Goal: Information Seeking & Learning: Learn about a topic

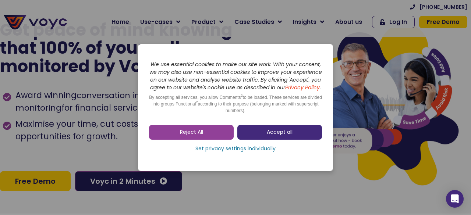
click at [258, 133] on link "Accept all" at bounding box center [279, 132] width 85 height 15
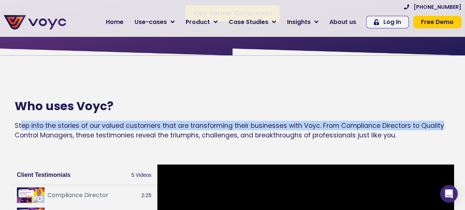
scroll to position [625, 6]
drag, startPoint x: 21, startPoint y: 124, endPoint x: 470, endPoint y: 120, distance: 449.9
drag, startPoint x: 413, startPoint y: 139, endPoint x: 0, endPoint y: 145, distance: 413.5
click at [0, 145] on div "Who uses Voyc? Step into the stories of our valued customers that are transform…" at bounding box center [232, 123] width 465 height 71
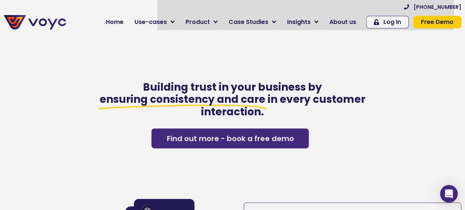
scroll to position [883, 0]
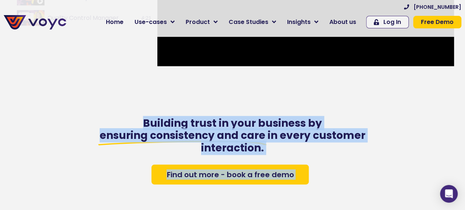
drag, startPoint x: 135, startPoint y: 121, endPoint x: 394, endPoint y: 131, distance: 259.1
click at [394, 131] on div "Building trust in your business by ensuring consistency and care in every custo…" at bounding box center [232, 151] width 465 height 82
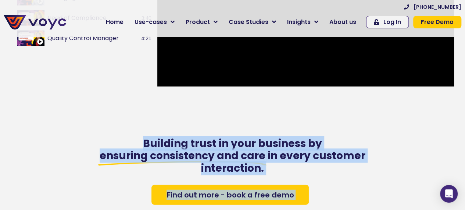
scroll to position [846, 0]
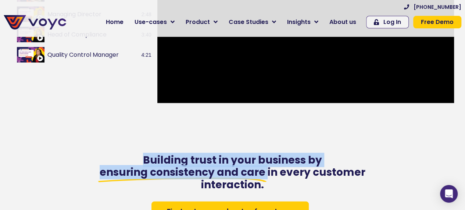
click at [152, 161] on span "Building trust in your business by" at bounding box center [232, 160] width 179 height 14
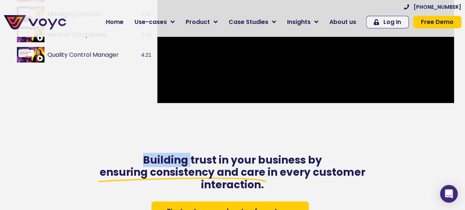
click at [152, 161] on span "Building trust in your business by" at bounding box center [232, 160] width 179 height 14
click at [152, 160] on span "Building trust in your business by" at bounding box center [232, 160] width 179 height 14
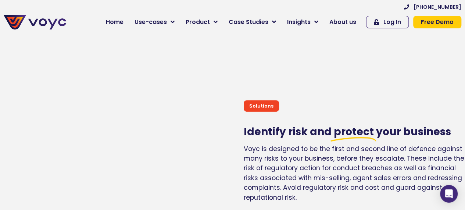
scroll to position [1545, 0]
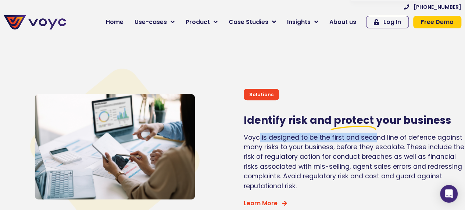
drag, startPoint x: 259, startPoint y: 143, endPoint x: 373, endPoint y: 143, distance: 113.7
click at [373, 143] on p "Voyc is designed to be the first and second line of defence against many risks …" at bounding box center [356, 161] width 225 height 58
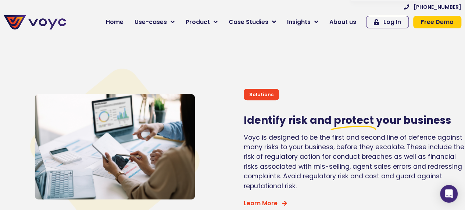
click at [373, 151] on p "Voyc is designed to be the first and second line of defence against many risks …" at bounding box center [356, 161] width 225 height 58
drag, startPoint x: 368, startPoint y: 139, endPoint x: 470, endPoint y: 139, distance: 102.6
click at [279, 150] on p "Voyc is designed to be the first and second line of defence against many risks …" at bounding box center [356, 161] width 225 height 58
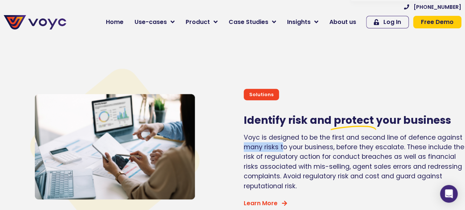
drag, startPoint x: 234, startPoint y: 150, endPoint x: 277, endPoint y: 151, distance: 43.4
click at [277, 151] on div "Solutions Identify risk and protect your business Voyc is designed to be the fi…" at bounding box center [356, 147] width 233 height 237
click at [290, 161] on p "Voyc is designed to be the first and second line of defence against many risks …" at bounding box center [356, 161] width 225 height 58
drag, startPoint x: 287, startPoint y: 153, endPoint x: 342, endPoint y: 154, distance: 54.8
click at [342, 154] on p "Voyc is designed to be the first and second line of defence against many risks …" at bounding box center [356, 161] width 225 height 58
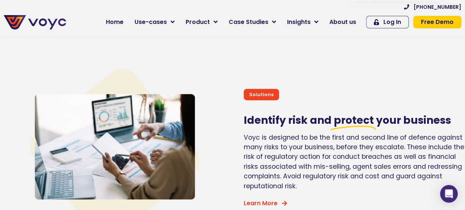
click at [346, 161] on p "Voyc is designed to be the first and second line of defence against many risks …" at bounding box center [356, 161] width 225 height 58
drag, startPoint x: 346, startPoint y: 156, endPoint x: 399, endPoint y: 156, distance: 53.3
click at [399, 156] on p "Voyc is designed to be the first and second line of defence against many risks …" at bounding box center [356, 161] width 225 height 58
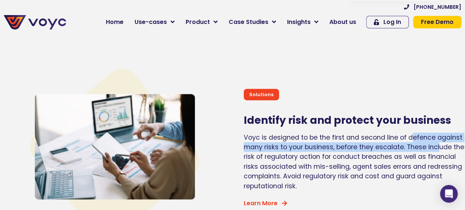
drag, startPoint x: 405, startPoint y: 144, endPoint x: 452, endPoint y: 146, distance: 46.4
click at [452, 146] on p "Voyc is designed to be the first and second line of defence against many risks …" at bounding box center [356, 161] width 225 height 58
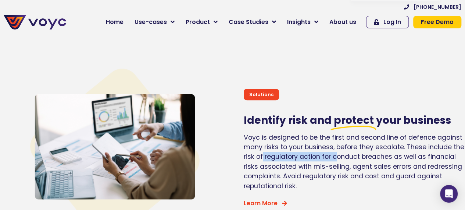
drag, startPoint x: 256, startPoint y: 158, endPoint x: 331, endPoint y: 160, distance: 75.8
click at [331, 160] on p "Voyc is designed to be the first and second line of defence against many risks …" at bounding box center [356, 161] width 225 height 58
click at [335, 166] on p "Voyc is designed to be the first and second line of defence against many risks …" at bounding box center [356, 161] width 225 height 58
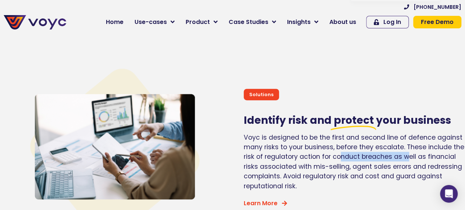
drag, startPoint x: 335, startPoint y: 156, endPoint x: 402, endPoint y: 156, distance: 66.9
click at [402, 156] on p "Voyc is designed to be the first and second line of defence against many risks …" at bounding box center [356, 161] width 225 height 58
click at [402, 164] on p "Voyc is designed to be the first and second line of defence against many risks …" at bounding box center [356, 161] width 225 height 58
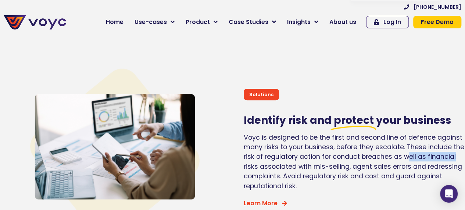
drag, startPoint x: 400, startPoint y: 161, endPoint x: 470, endPoint y: 161, distance: 70.6
click at [337, 180] on p "Voyc is designed to be the first and second line of defence against many risks …" at bounding box center [356, 161] width 225 height 58
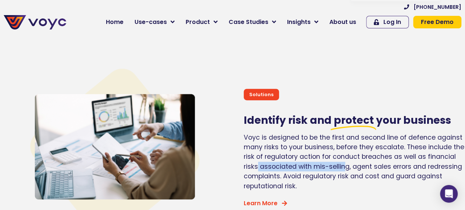
drag, startPoint x: 252, startPoint y: 167, endPoint x: 337, endPoint y: 173, distance: 85.6
click at [337, 173] on p "Voyc is designed to be the first and second line of defence against many risks …" at bounding box center [356, 161] width 225 height 58
click at [337, 178] on p "Voyc is designed to be the first and second line of defence against many risks …" at bounding box center [356, 161] width 225 height 58
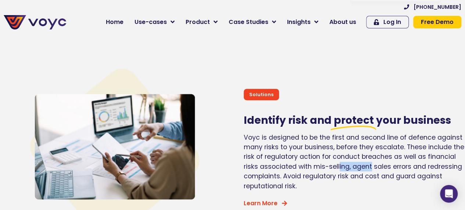
drag, startPoint x: 332, startPoint y: 168, endPoint x: 365, endPoint y: 167, distance: 32.7
click at [365, 167] on p "Voyc is designed to be the first and second line of defence against many risks …" at bounding box center [356, 161] width 225 height 58
click at [367, 174] on p "Voyc is designed to be the first and second line of defence against many risks …" at bounding box center [356, 161] width 225 height 58
drag, startPoint x: 366, startPoint y: 171, endPoint x: 431, endPoint y: 171, distance: 64.7
click at [431, 171] on p "Voyc is designed to be the first and second line of defence against many risks …" at bounding box center [356, 161] width 225 height 58
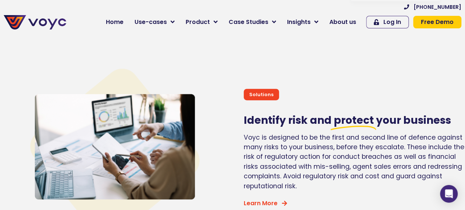
drag, startPoint x: 310, startPoint y: 169, endPoint x: 278, endPoint y: 169, distance: 32.0
click at [302, 169] on p "Voyc is designed to be the first and second line of defence against many risks …" at bounding box center [356, 161] width 225 height 58
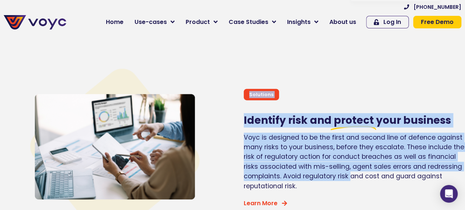
drag, startPoint x: 219, startPoint y: 172, endPoint x: 345, endPoint y: 183, distance: 126.3
click at [345, 183] on div "Solutions Identify risk and protect your business Voyc is designed to be the fi…" at bounding box center [232, 147] width 465 height 237
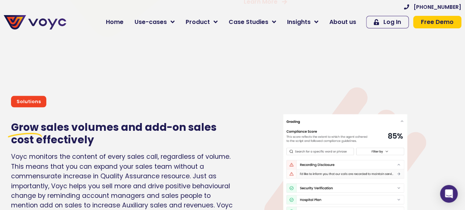
scroll to position [1766, 6]
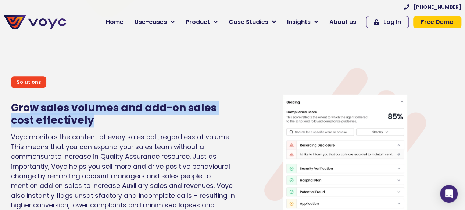
drag, startPoint x: 26, startPoint y: 111, endPoint x: 99, endPoint y: 127, distance: 74.5
click at [99, 126] on h2 "Grow sales volumes and add-on sales cost effectively" at bounding box center [123, 114] width 225 height 25
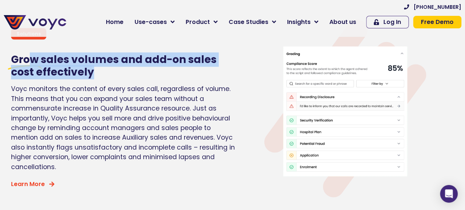
scroll to position [1802, 6]
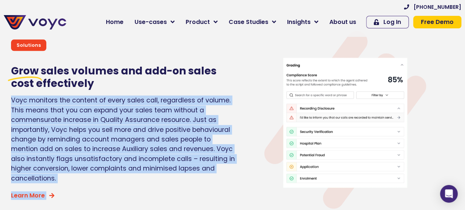
drag, startPoint x: 1, startPoint y: 107, endPoint x: 239, endPoint y: 104, distance: 237.3
click at [239, 104] on div "Solutions Grow sales volumes and add-on sales cost effectively Voyc monitors th…" at bounding box center [232, 119] width 465 height 191
click at [237, 111] on div at bounding box center [346, 120] width 218 height 184
click at [233, 112] on div at bounding box center [345, 119] width 225 height 191
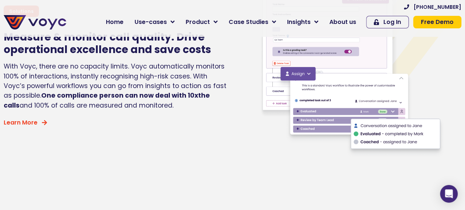
scroll to position [1324, 6]
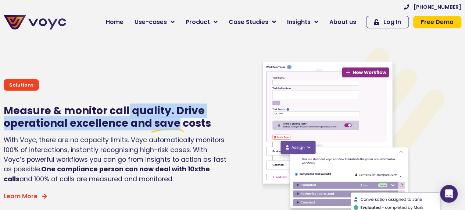
drag, startPoint x: 121, startPoint y: 117, endPoint x: 171, endPoint y: 122, distance: 49.6
click at [171, 122] on h2 "Measure & monitor call quality. Drive operational excellence and save costs" at bounding box center [116, 116] width 225 height 25
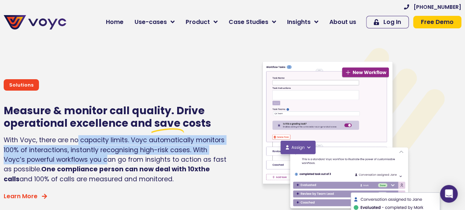
drag, startPoint x: 72, startPoint y: 147, endPoint x: 80, endPoint y: 161, distance: 15.8
click at [80, 161] on p "With Voyc, there are no capacity limits. Voyc automatically monitors 100% of in…" at bounding box center [116, 159] width 225 height 49
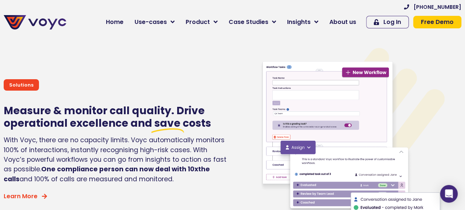
drag, startPoint x: 88, startPoint y: 184, endPoint x: 70, endPoint y: 165, distance: 26.0
click at [88, 183] on span "and 100% of calls are measured and monitored." at bounding box center [96, 178] width 154 height 9
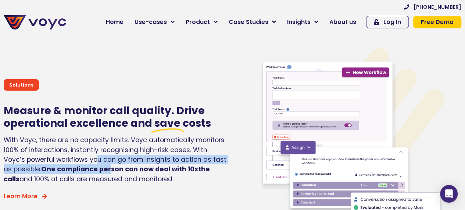
drag, startPoint x: 96, startPoint y: 170, endPoint x: 104, endPoint y: 169, distance: 7.4
click at [103, 170] on p "With Voyc, there are no capacity limits. Voyc automatically monitors 100% of in…" at bounding box center [116, 159] width 225 height 49
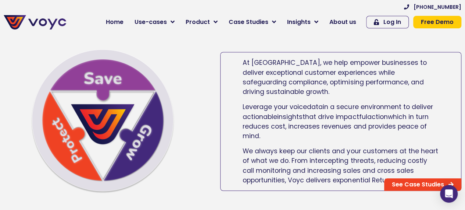
scroll to position [184, 6]
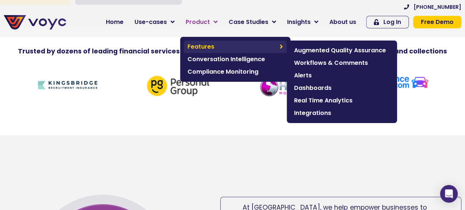
click at [214, 51] on span "Features" at bounding box center [232, 46] width 89 height 9
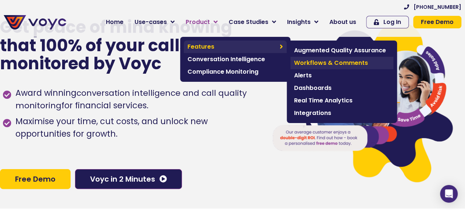
click at [319, 67] on span "Workflows & Comments" at bounding box center [342, 62] width 96 height 9
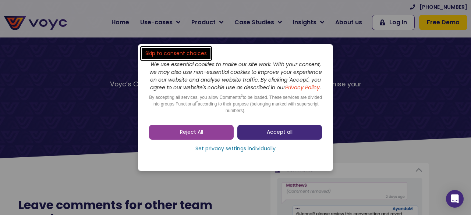
click at [245, 129] on link "Accept all" at bounding box center [279, 132] width 85 height 15
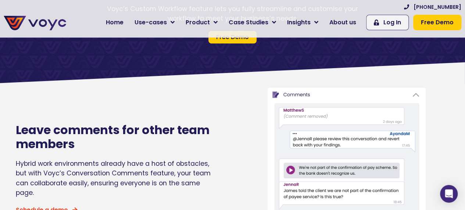
scroll to position [110, 0]
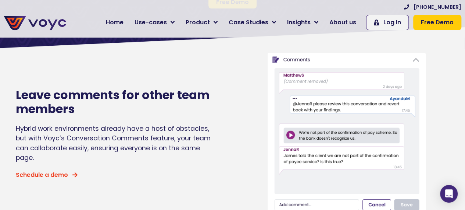
drag, startPoint x: 10, startPoint y: 130, endPoint x: 39, endPoint y: 159, distance: 41.6
click at [39, 159] on section "Leave comments for other team members Hybrid work environments already have a h…" at bounding box center [232, 134] width 465 height 170
click at [46, 158] on div "Hybrid work environments already have a host of obstacles, but with Voyc’s Conv…" at bounding box center [113, 143] width 195 height 39
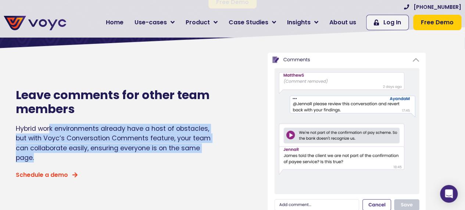
click at [46, 158] on div "Hybrid work environments already have a host of obstacles, but with Voyc’s Conv…" at bounding box center [113, 143] width 195 height 39
click at [25, 135] on div "Hybrid work environments already have a host of obstacles, but with Voyc’s Conv…" at bounding box center [113, 143] width 195 height 39
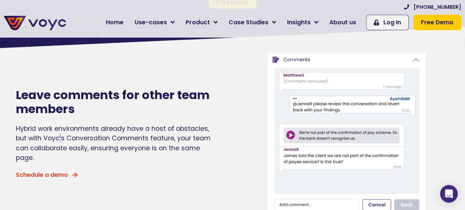
click at [25, 135] on div "Hybrid work environments already have a host of obstacles, but with Voyc’s Conv…" at bounding box center [113, 143] width 195 height 39
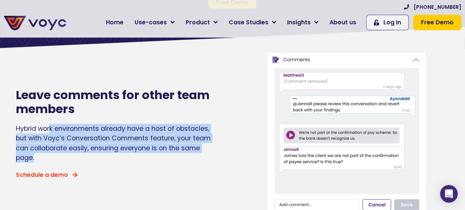
click at [25, 135] on div "Hybrid work environments already have a host of obstacles, but with Voyc’s Conv…" at bounding box center [113, 143] width 195 height 39
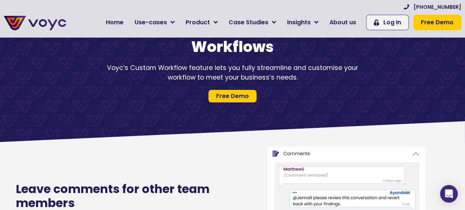
scroll to position [0, 0]
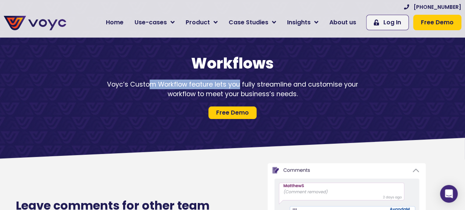
drag, startPoint x: 116, startPoint y: 89, endPoint x: 209, endPoint y: 88, distance: 92.3
click at [209, 88] on div "Voyc’s Custom Workflow feature lets you fully streamline and customise your wor…" at bounding box center [232, 88] width 257 height 19
click at [208, 89] on div "Voyc’s Custom Workflow feature lets you fully streamline and customise your wor…" at bounding box center [232, 88] width 257 height 19
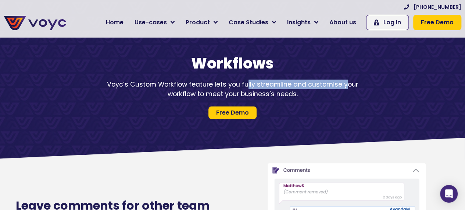
drag, startPoint x: 216, startPoint y: 80, endPoint x: 311, endPoint y: 80, distance: 94.9
click at [311, 80] on div "Voyc’s Custom Workflow feature lets you fully streamline and customise your wor…" at bounding box center [232, 88] width 257 height 19
click at [311, 86] on div "Voyc’s Custom Workflow feature lets you fully streamline and customise your wor…" at bounding box center [232, 88] width 257 height 19
drag, startPoint x: 302, startPoint y: 95, endPoint x: 139, endPoint y: 85, distance: 163.2
click at [139, 85] on div "Voyc’s Custom Workflow feature lets you fully streamline and customise your wor…" at bounding box center [232, 88] width 257 height 19
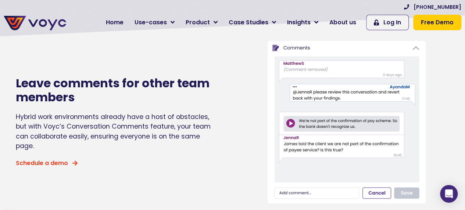
scroll to position [147, 0]
